Goal: Task Accomplishment & Management: Manage account settings

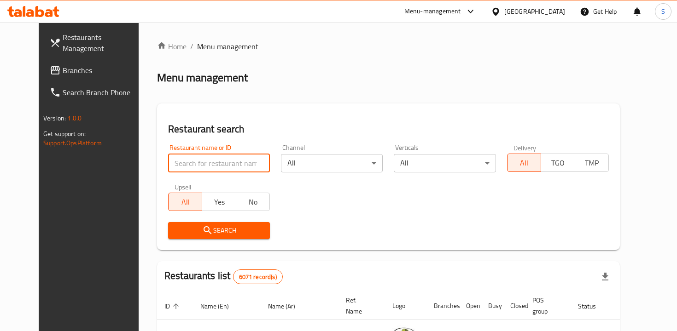
scroll to position [36, 0]
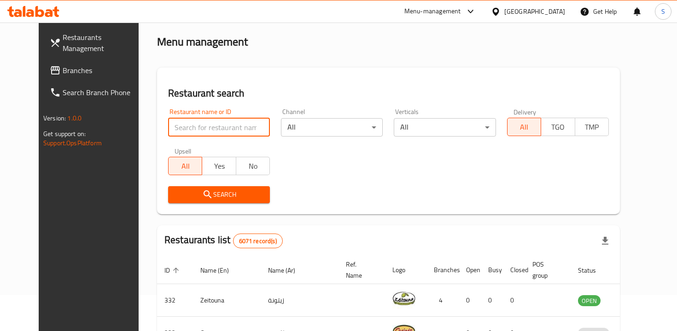
type input "the pizza company"
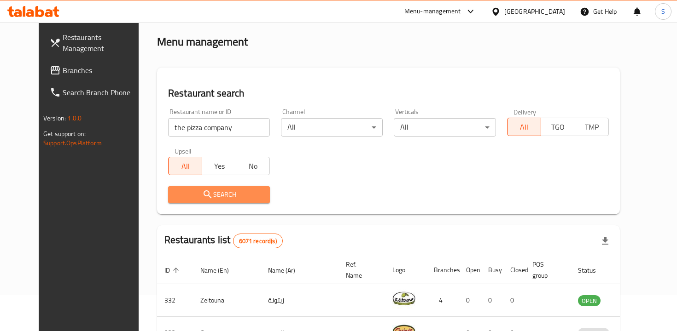
click at [255, 197] on button "Search" at bounding box center [219, 194] width 102 height 17
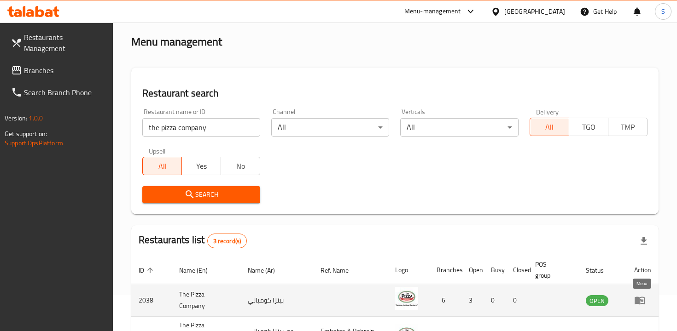
click at [642, 301] on icon "enhanced table" at bounding box center [639, 300] width 11 height 11
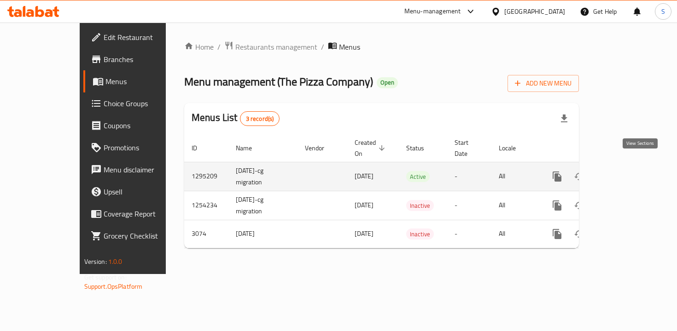
click at [629, 171] on icon "enhanced table" at bounding box center [623, 176] width 11 height 11
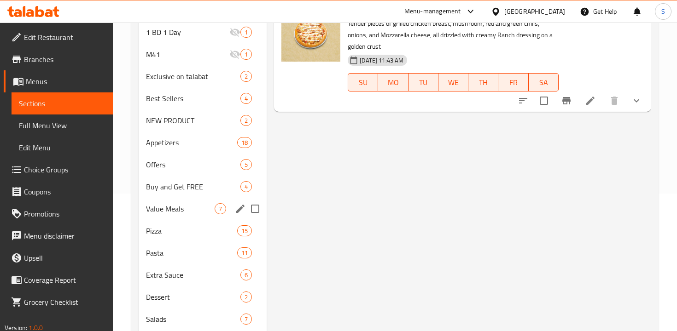
scroll to position [139, 0]
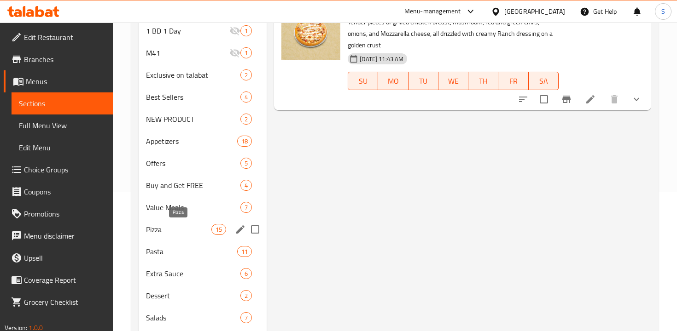
click at [205, 225] on span "Pizza" at bounding box center [178, 229] width 65 height 11
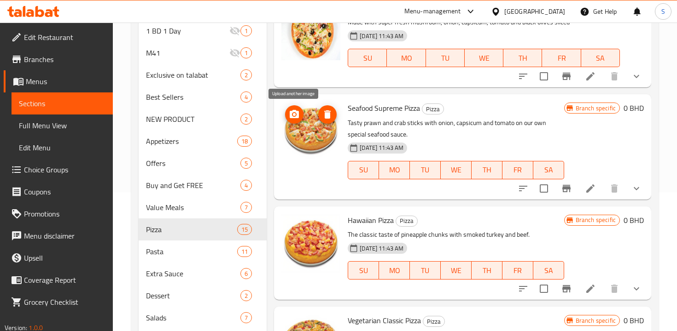
click at [290, 110] on icon "upload picture" at bounding box center [294, 114] width 11 height 11
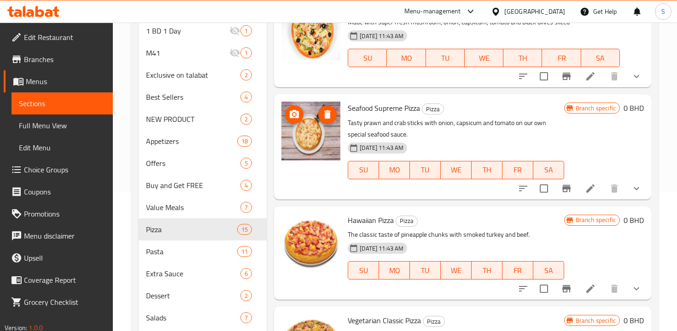
click at [313, 141] on img at bounding box center [310, 131] width 59 height 59
click at [563, 189] on icon "Branch-specific-item" at bounding box center [566, 188] width 8 height 7
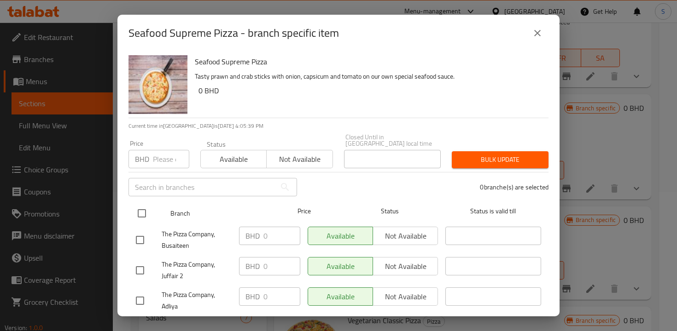
click at [144, 208] on input "checkbox" at bounding box center [141, 213] width 19 height 19
checkbox input "true"
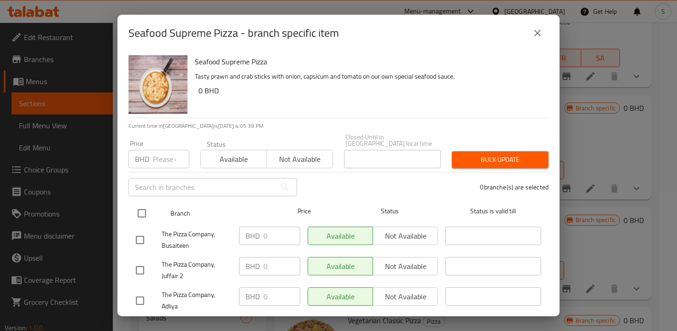
checkbox input "true"
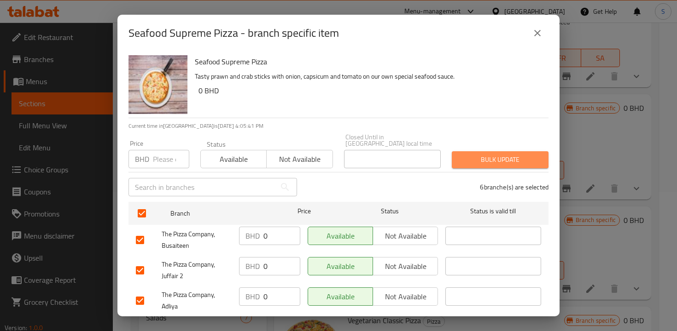
click at [463, 158] on span "Bulk update" at bounding box center [500, 160] width 82 height 12
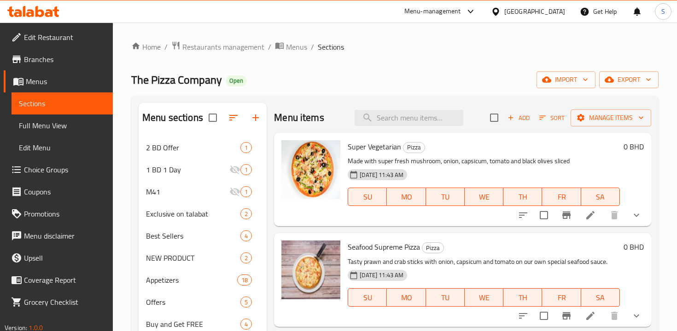
click at [461, 8] on div "Menu-management" at bounding box center [432, 11] width 57 height 11
